Goal: Task Accomplishment & Management: Manage account settings

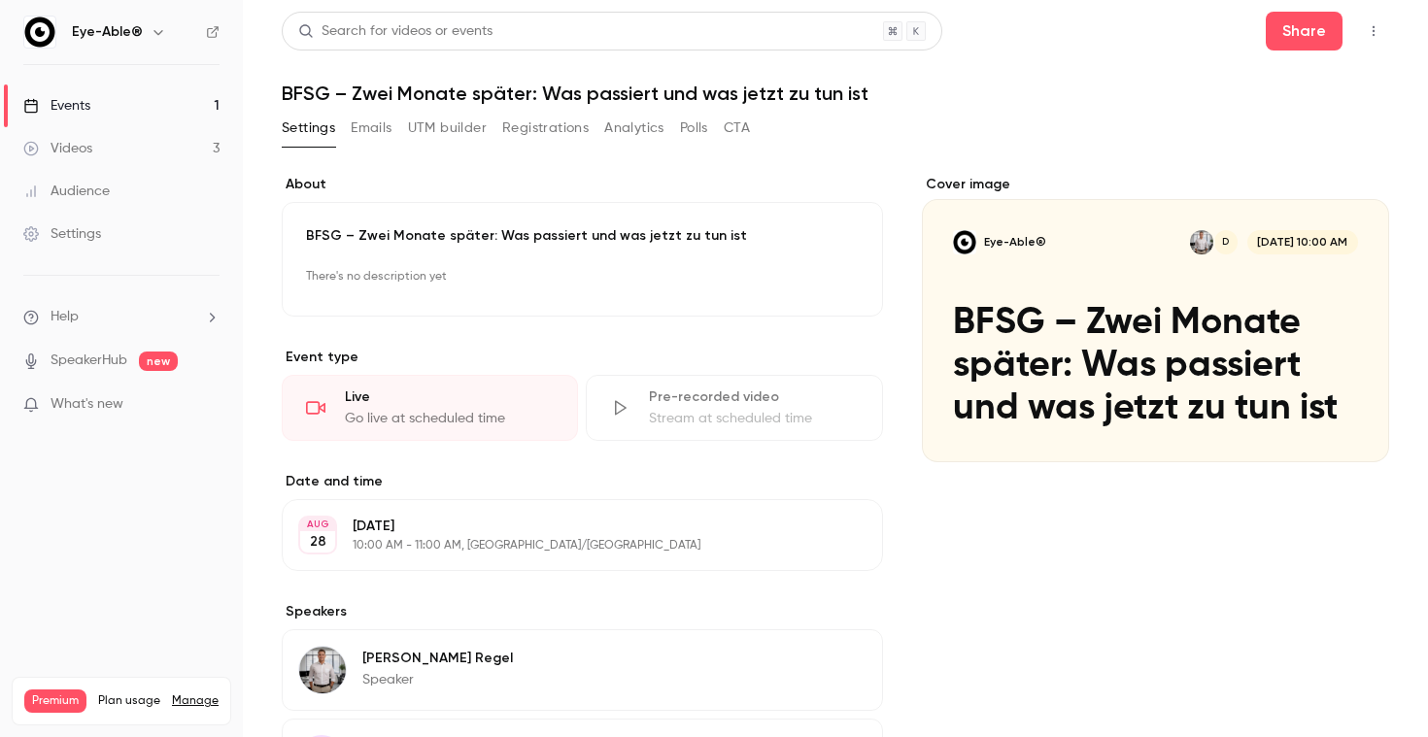
click at [670, 236] on p "BFSG – Zwei Monate später: Was passiert und was jetzt zu tun ist" at bounding box center [582, 235] width 553 height 19
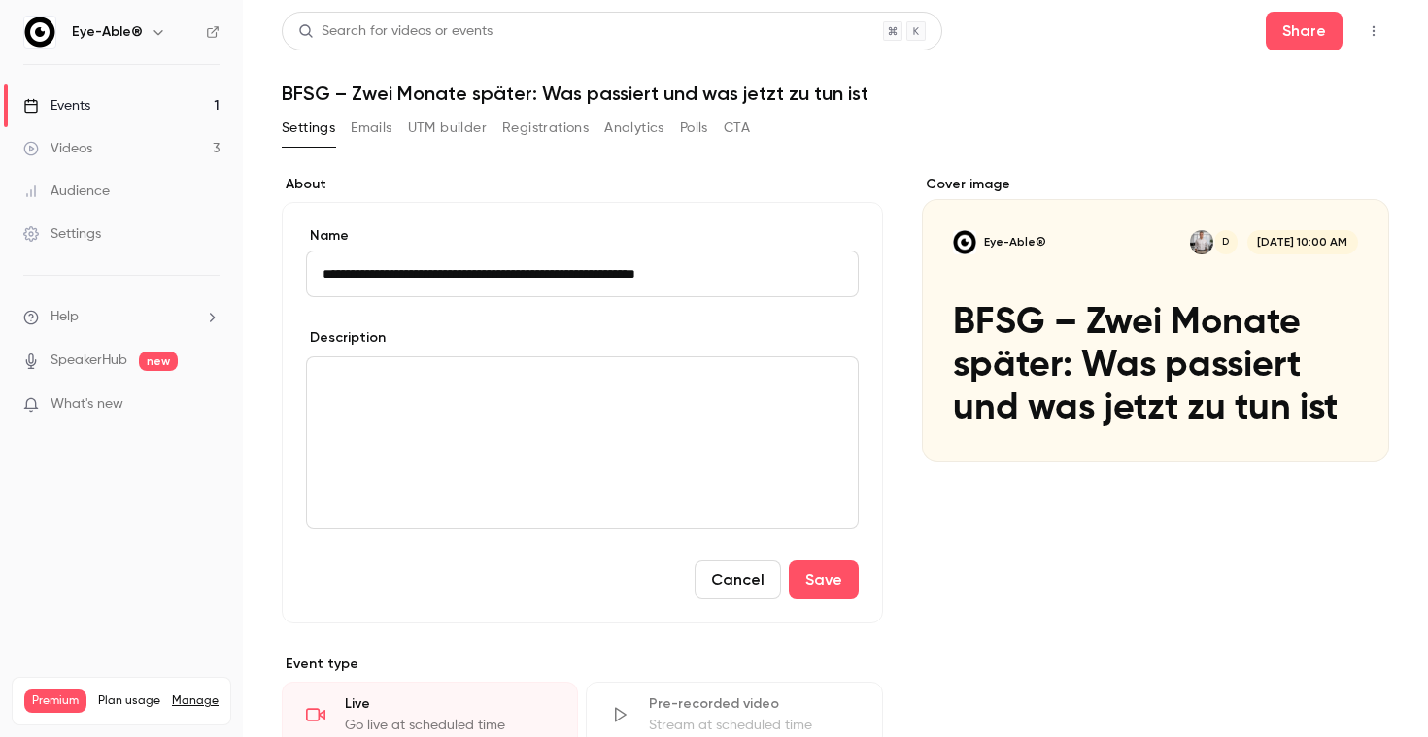
drag, startPoint x: 748, startPoint y: 281, endPoint x: 334, endPoint y: 272, distance: 413.9
click at [334, 272] on input "**********" at bounding box center [582, 274] width 553 height 47
type input "*"
type input "**********"
click at [442, 472] on div "editor" at bounding box center [582, 442] width 551 height 171
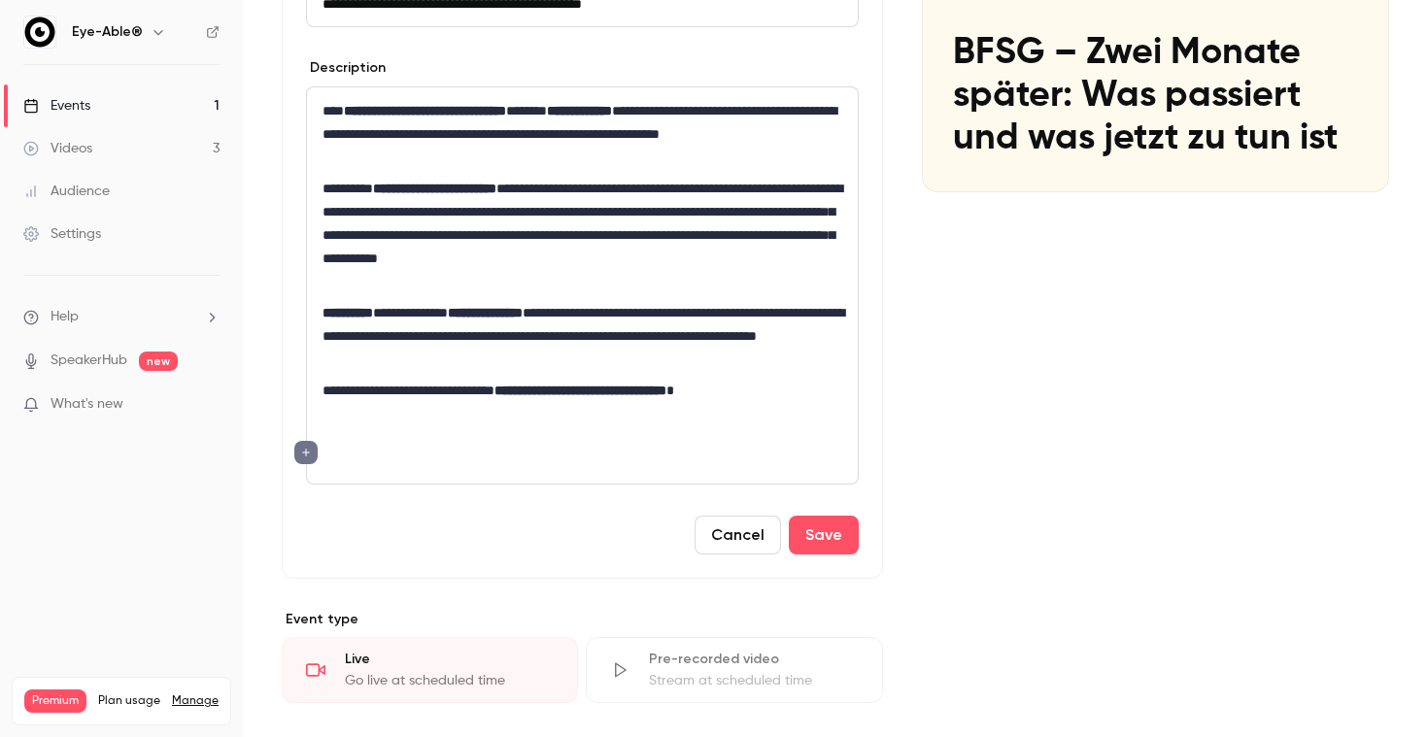
scroll to position [289, 0]
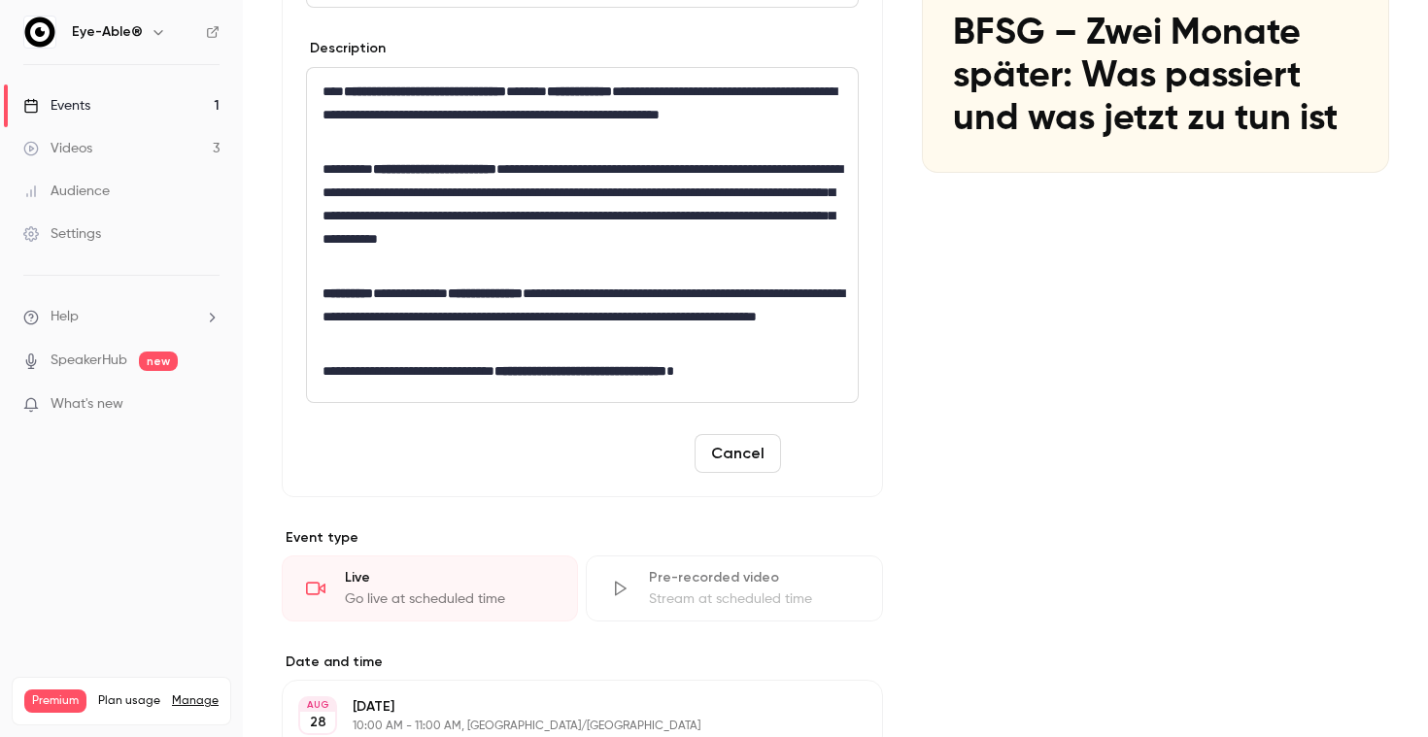
click at [813, 468] on button "Save" at bounding box center [824, 453] width 70 height 39
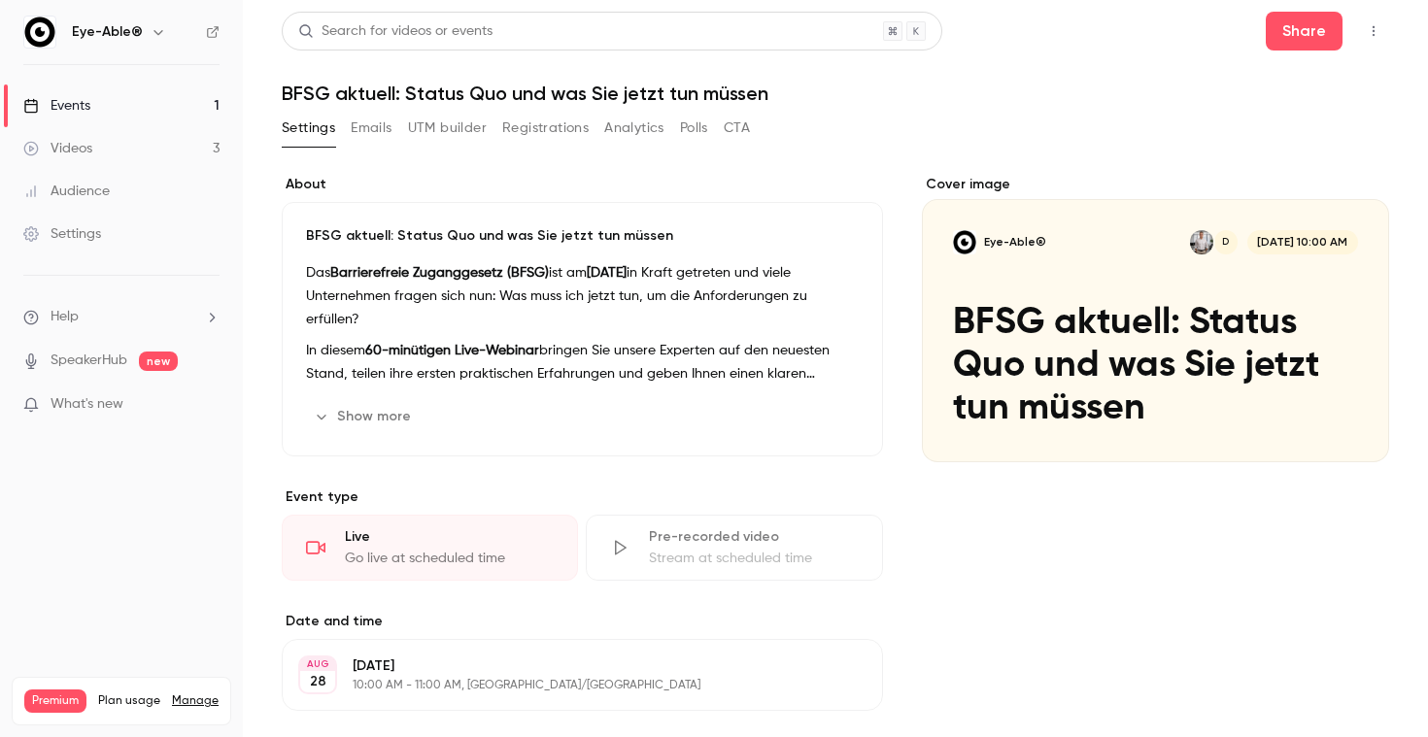
scroll to position [0, 0]
click at [571, 293] on p "Das Barrierefreie Zuganggesetz (BFSG) ist am [DATE] in Kraft getreten und viele…" at bounding box center [582, 296] width 553 height 70
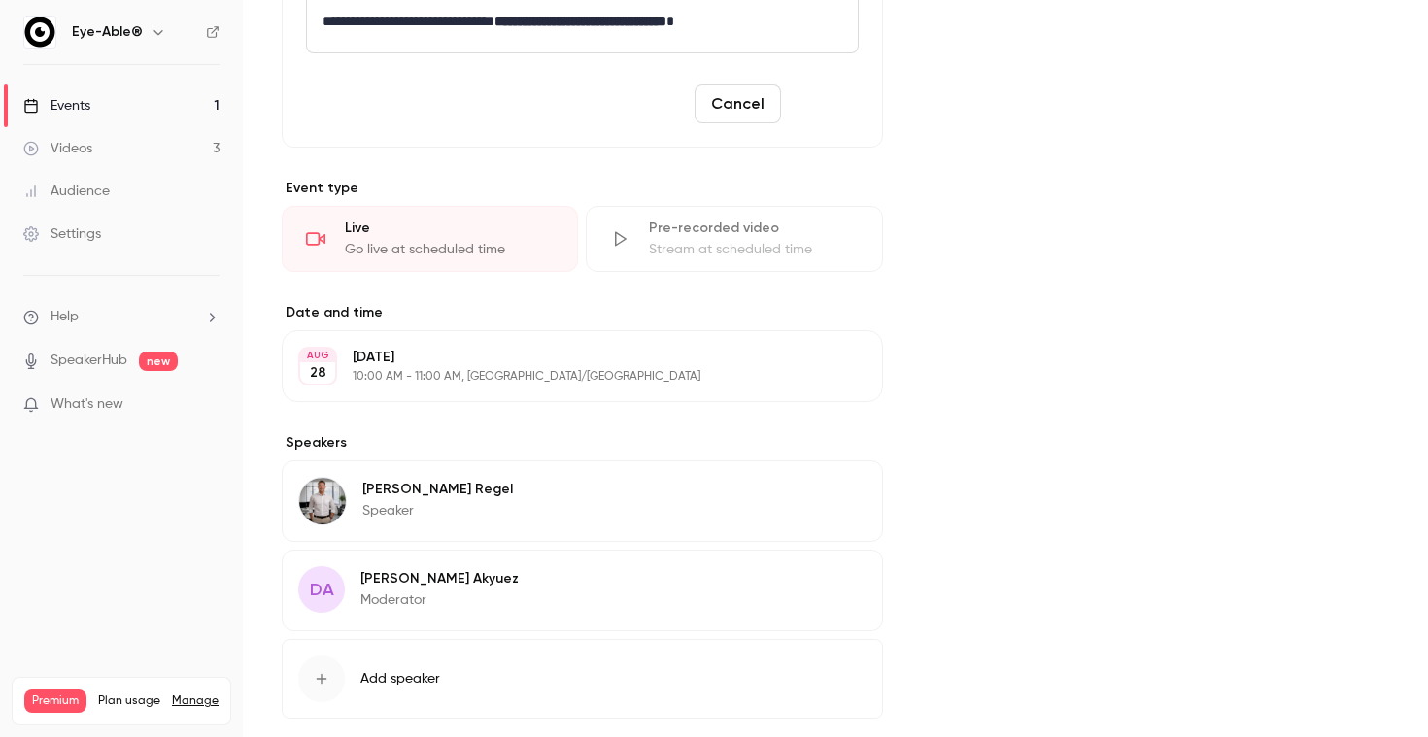
click at [818, 93] on button "Save" at bounding box center [824, 104] width 70 height 39
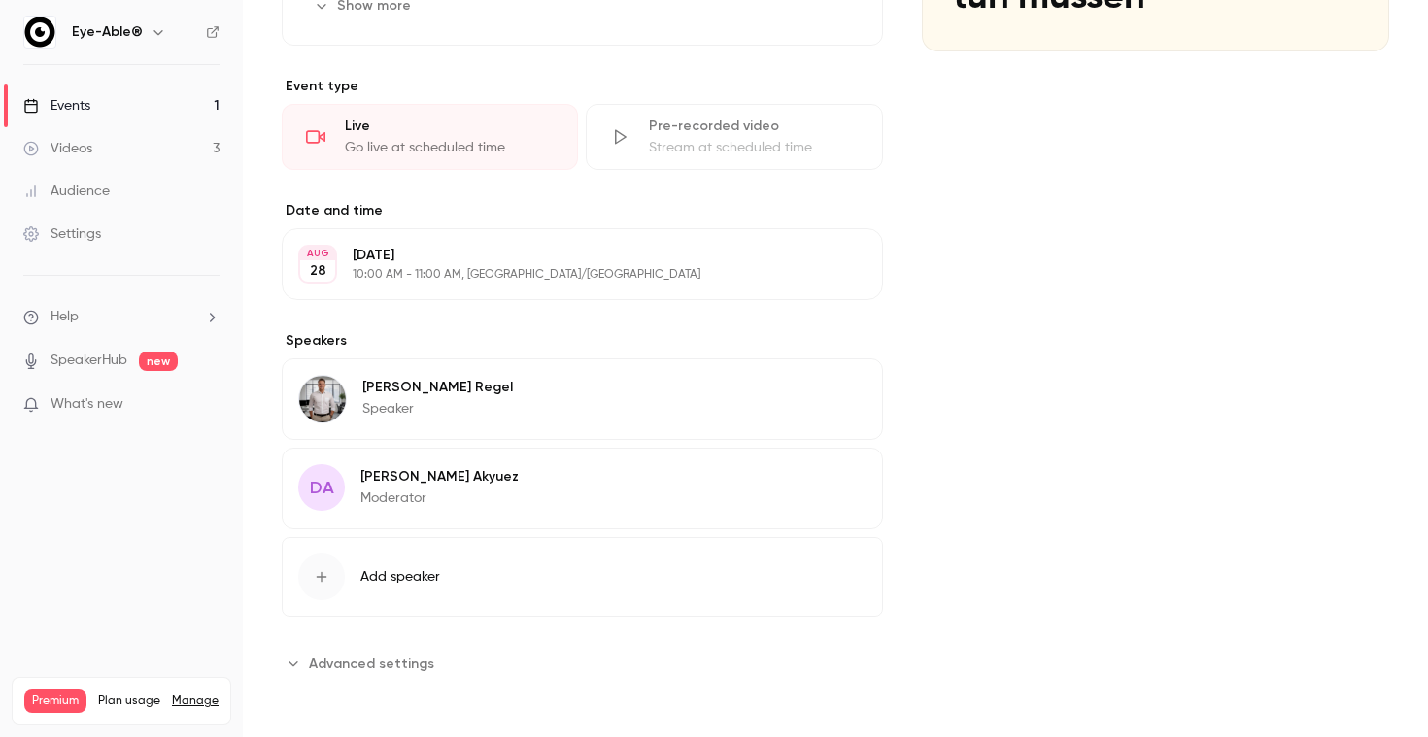
scroll to position [411, 0]
click at [473, 566] on button "Add speaker" at bounding box center [582, 577] width 601 height 80
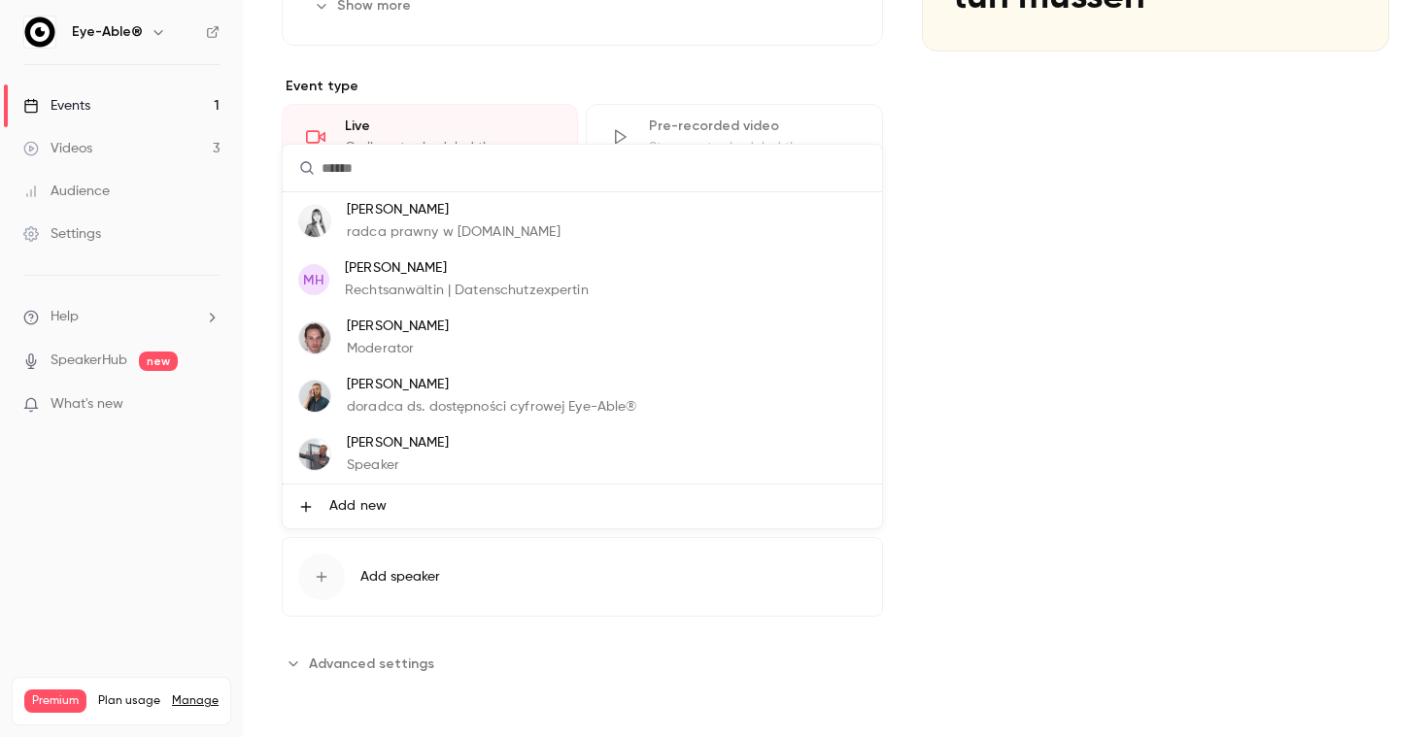
click at [474, 292] on p "Rechtsanwältin | Datenschutzexpertin" at bounding box center [467, 291] width 244 height 20
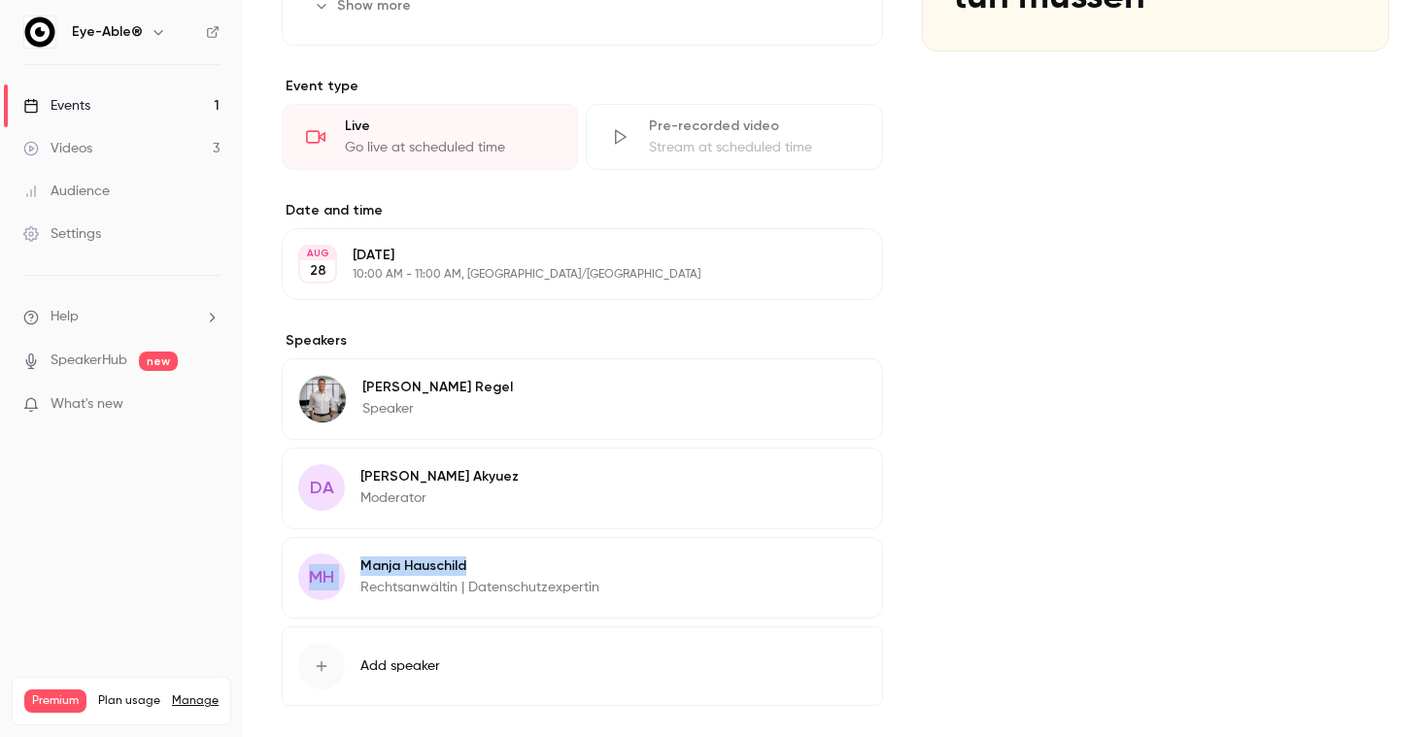
drag, startPoint x: 489, startPoint y: 575, endPoint x: 486, endPoint y: 498, distance: 76.8
click at [486, 498] on div "[PERSON_NAME] Speaker Edit DA [PERSON_NAME] Moderator Edit MH [PERSON_NAME] Rec…" at bounding box center [582, 488] width 601 height 260
click at [486, 498] on div "DA [PERSON_NAME] Moderator Edit" at bounding box center [582, 489] width 601 height 82
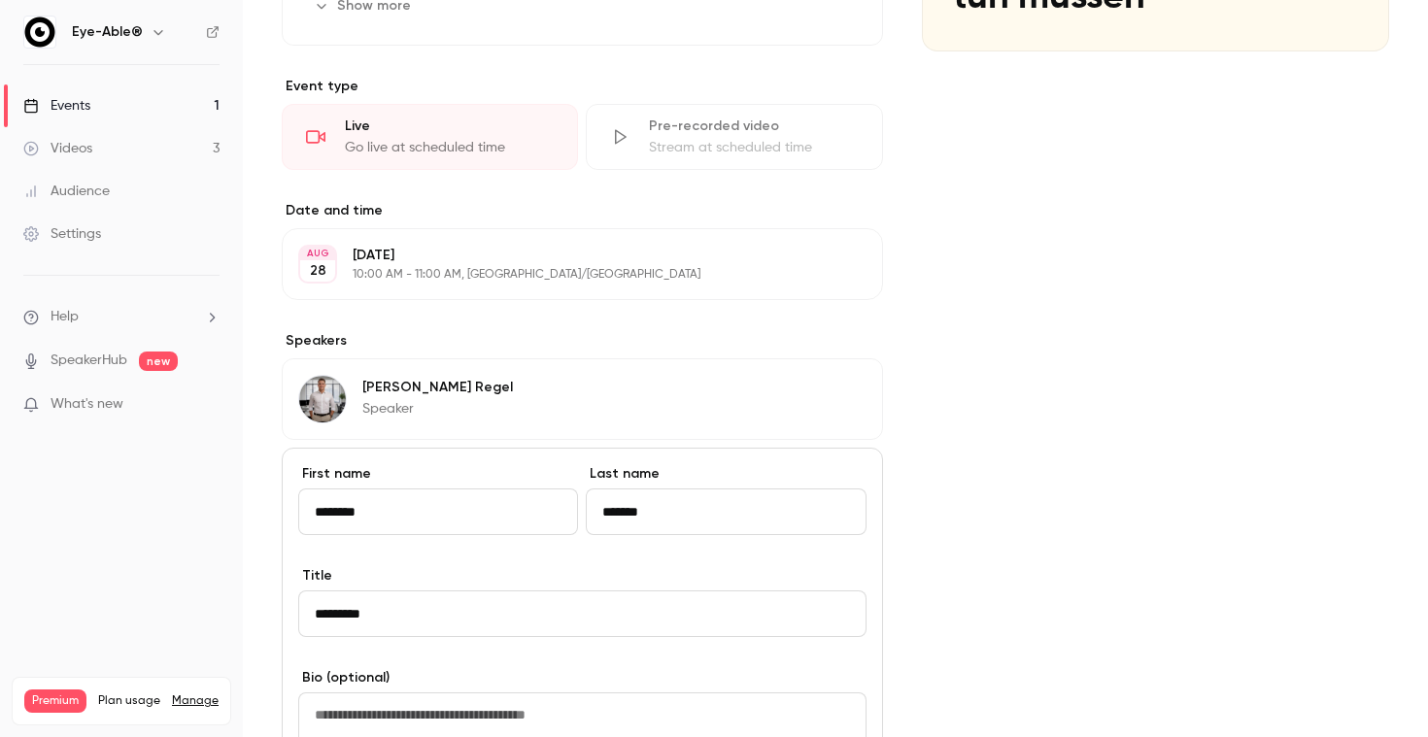
click at [864, 417] on div "[PERSON_NAME] Speaker Edit" at bounding box center [582, 399] width 601 height 82
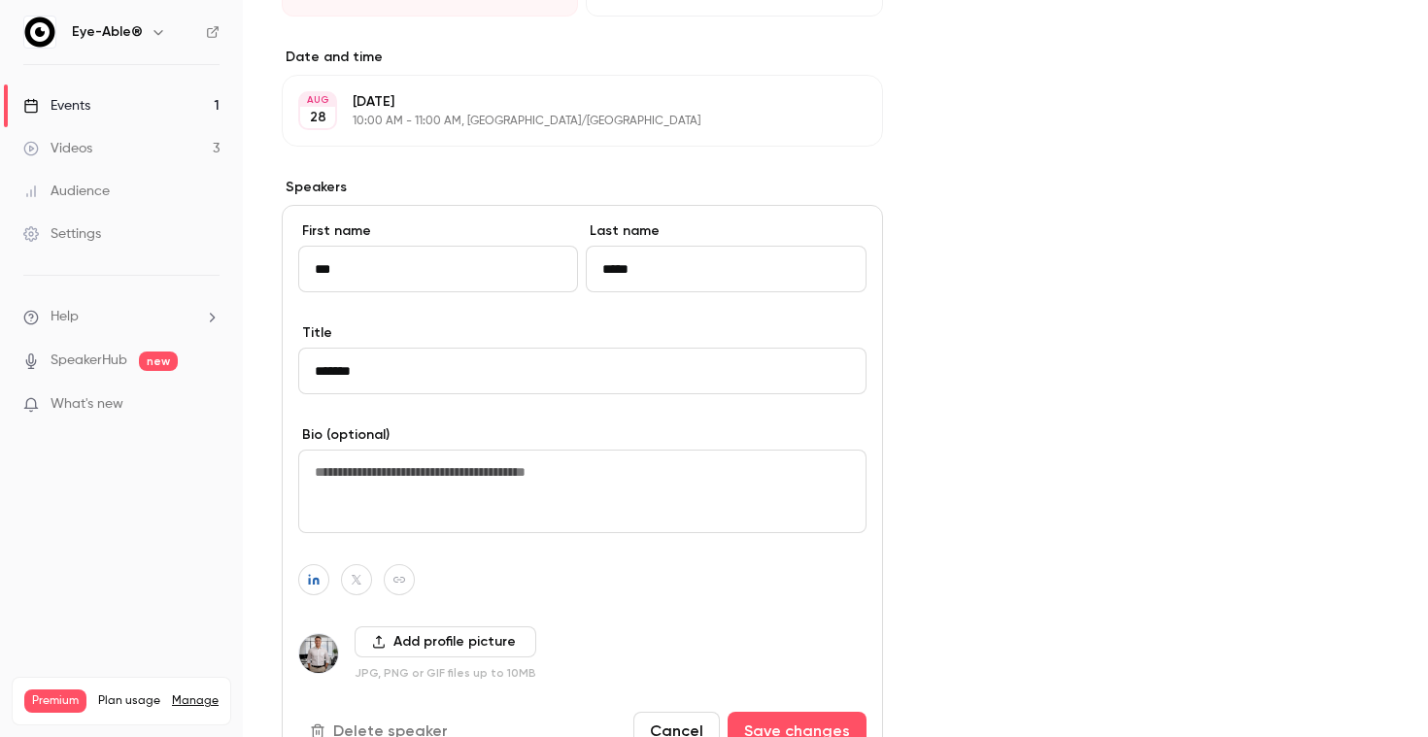
scroll to position [667, 0]
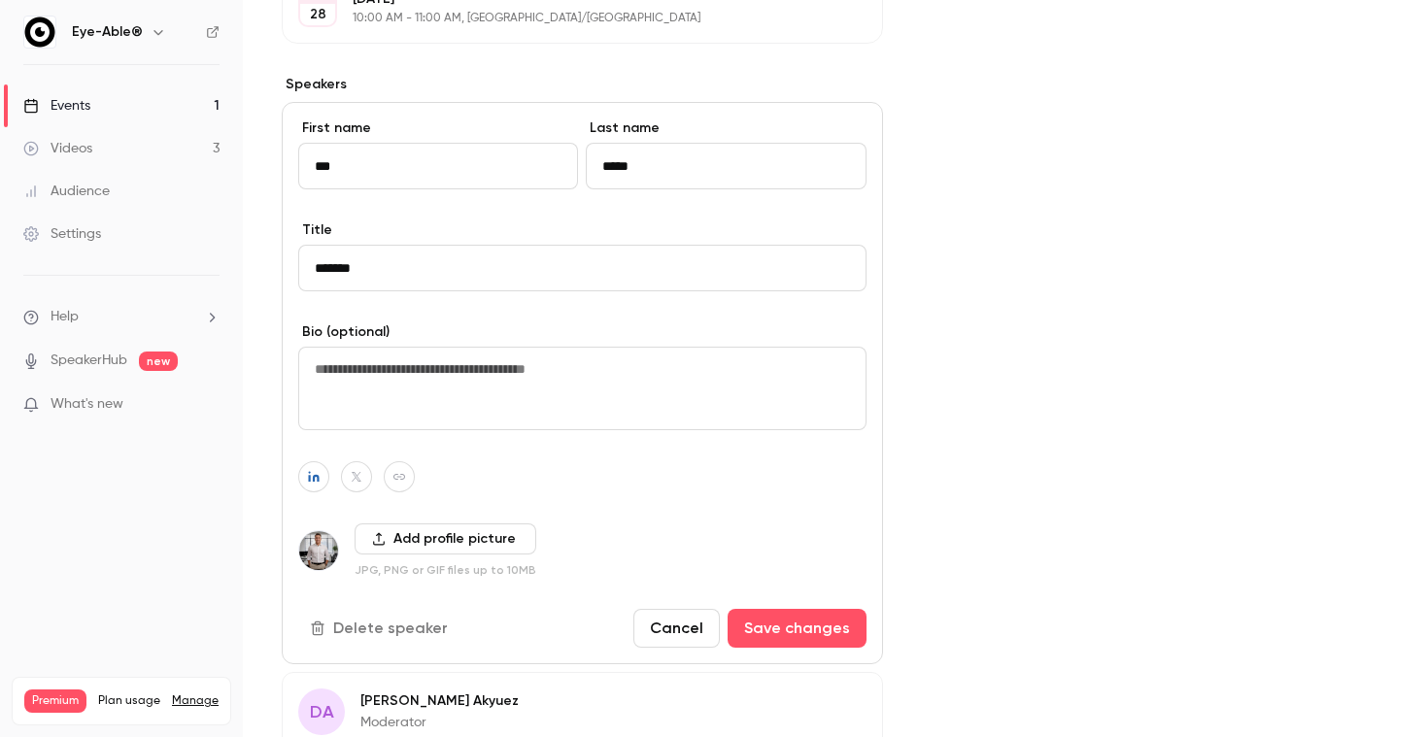
click at [995, 395] on div "Cover image Eye-Able® M D [DATE] 10:00 AM BFSG aktuell: Status Quo und was Sie …" at bounding box center [1155, 249] width 467 height 1485
click at [995, 396] on div "Cover image Eye-Able® M D [DATE] 10:00 AM BFSG aktuell: Status Quo und was Sie …" at bounding box center [1155, 249] width 467 height 1485
click at [683, 619] on button "Cancel" at bounding box center [676, 628] width 86 height 39
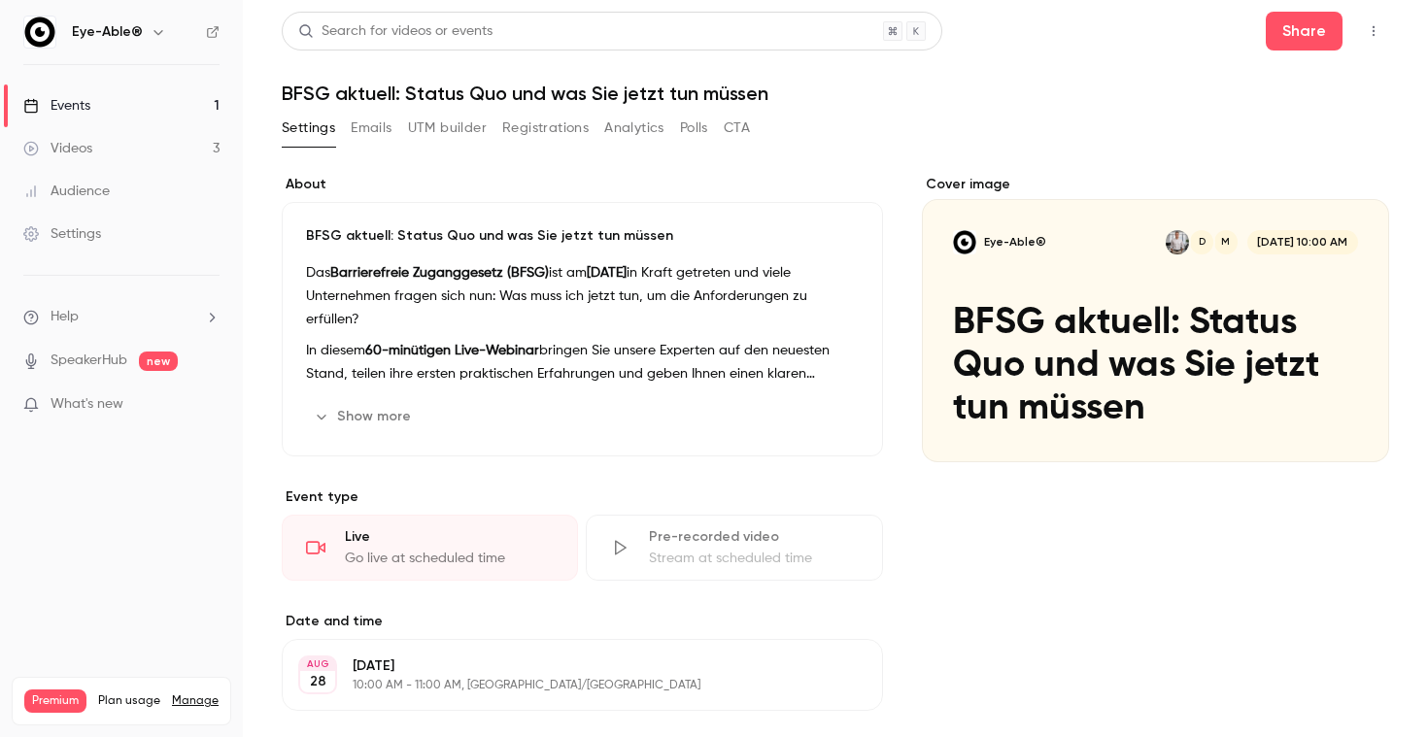
scroll to position [0, 0]
